Goal: Navigation & Orientation: Find specific page/section

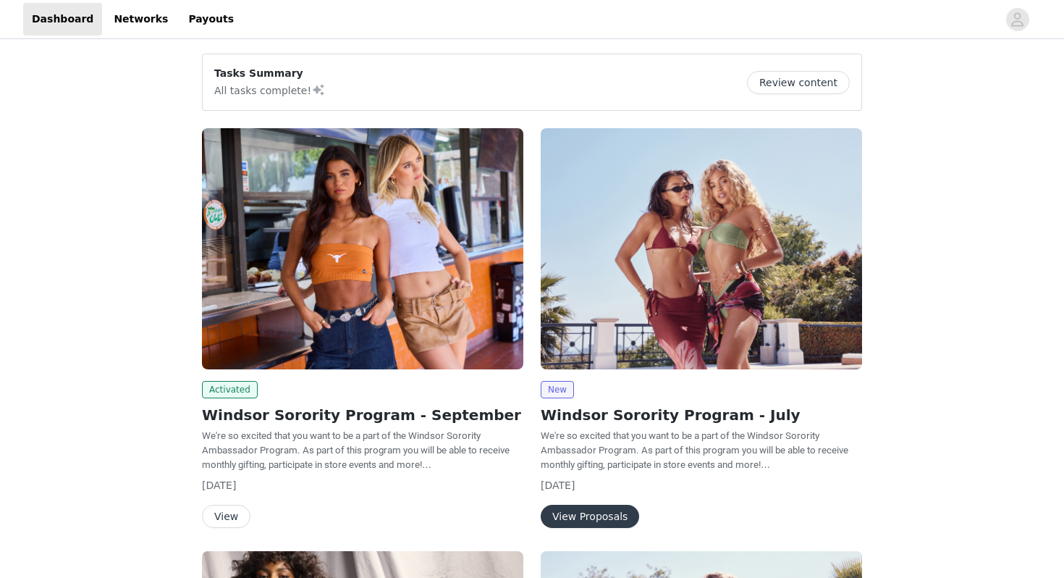
click at [225, 511] on button "View" at bounding box center [226, 515] width 48 height 23
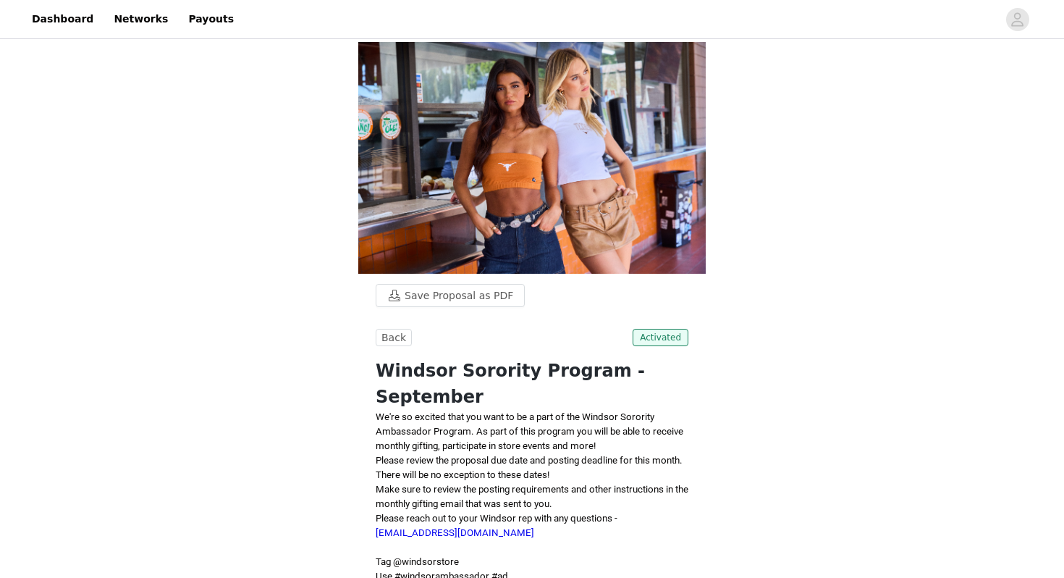
click at [395, 350] on div "Back Activated Windsor Sorority Program - September We're so excited that you w…" at bounding box center [532, 551] width 313 height 445
click at [394, 334] on button "Back" at bounding box center [394, 337] width 36 height 17
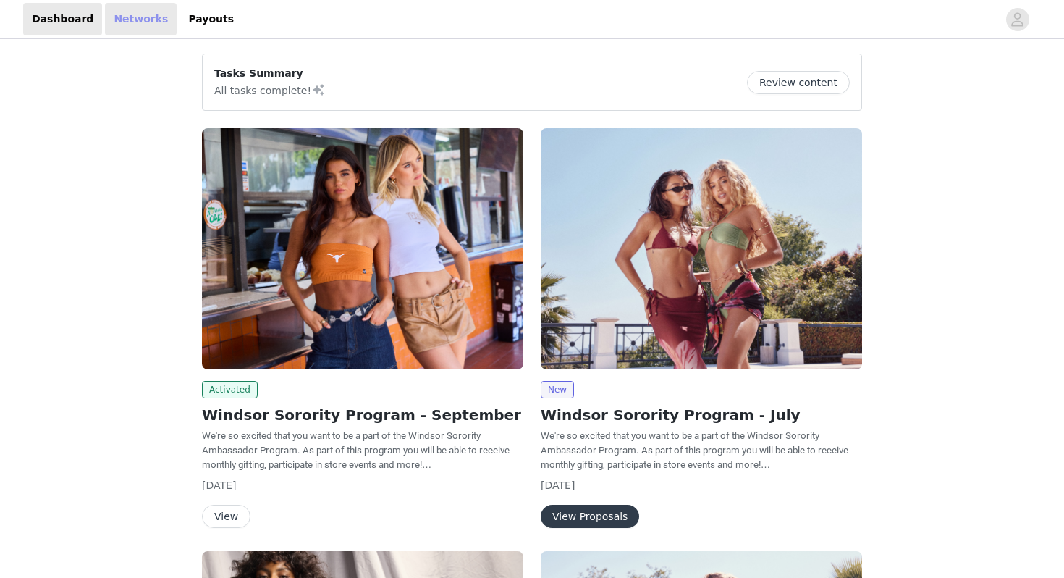
click at [130, 17] on link "Networks" at bounding box center [141, 19] width 72 height 33
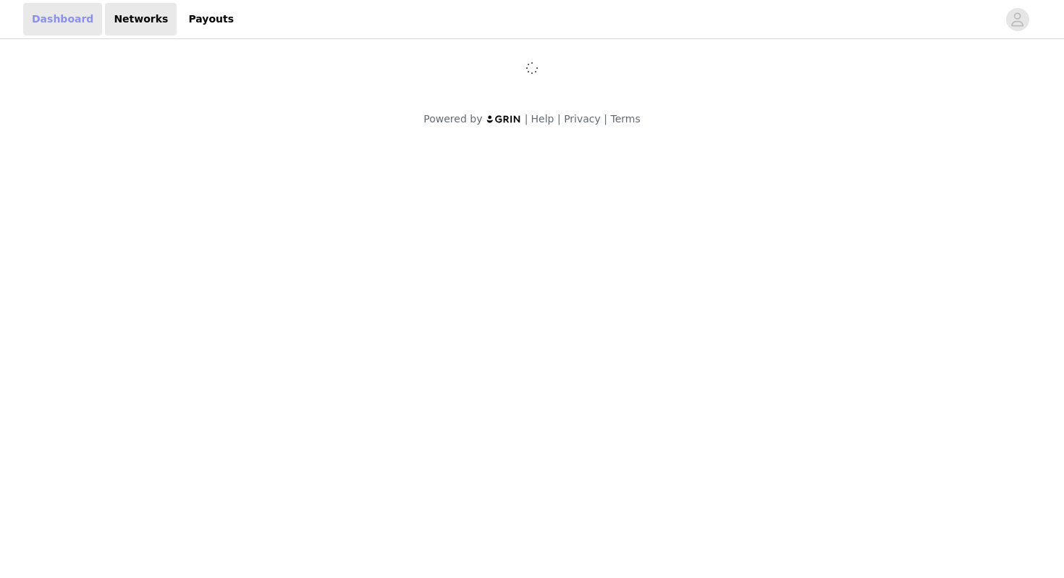
click at [49, 24] on link "Dashboard" at bounding box center [62, 19] width 79 height 33
